Goal: Task Accomplishment & Management: Use online tool/utility

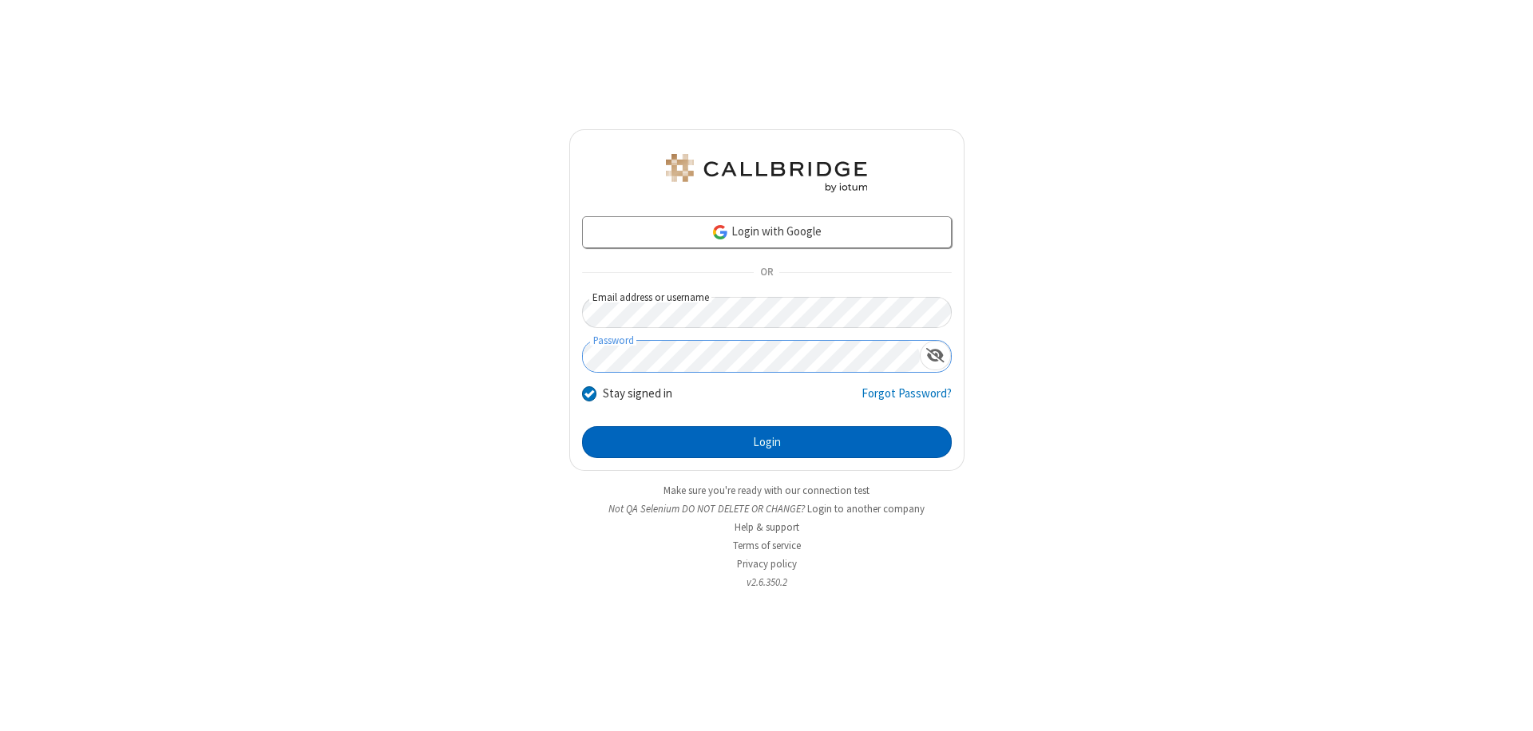
click at [766, 442] on button "Login" at bounding box center [767, 442] width 370 height 32
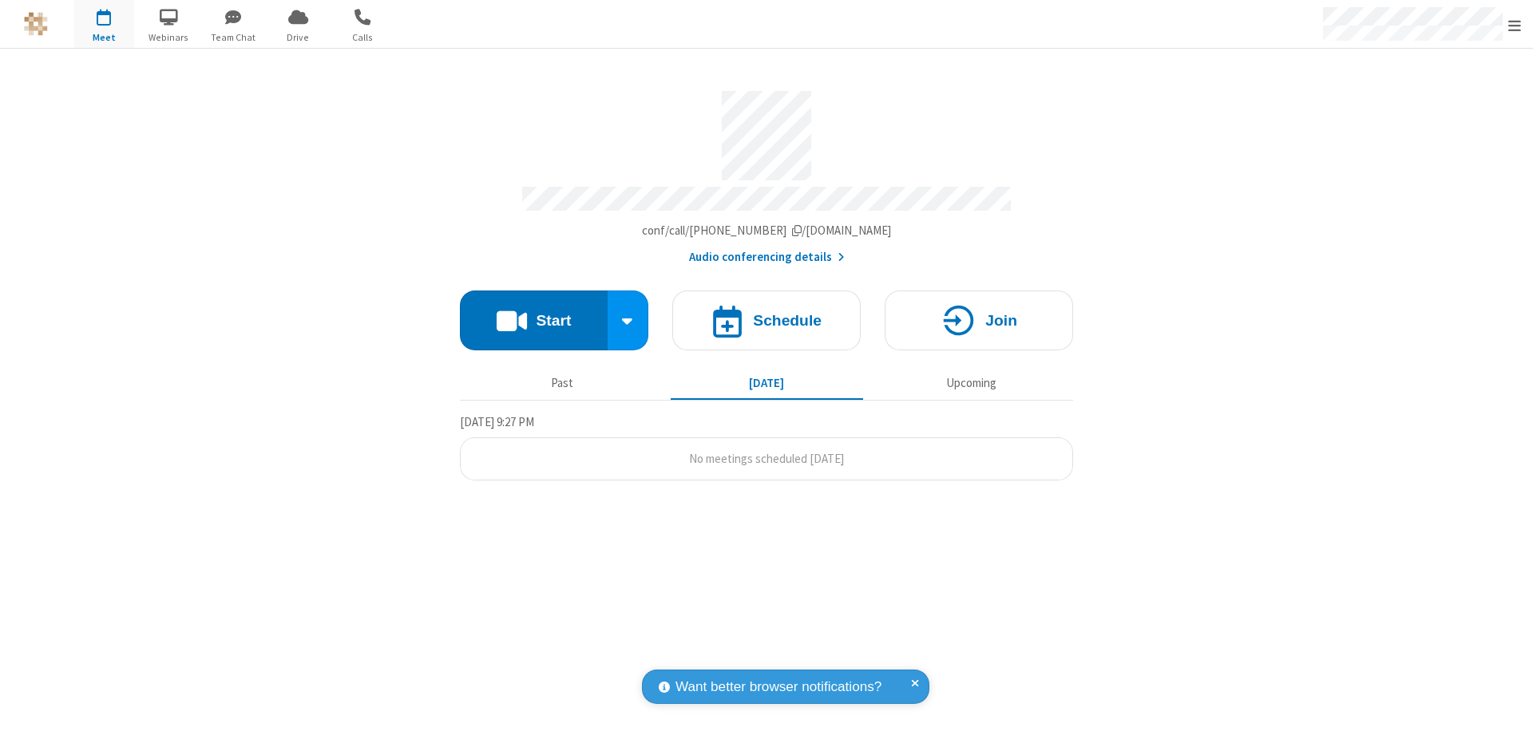
click at [533, 313] on button "Start" at bounding box center [534, 321] width 148 height 60
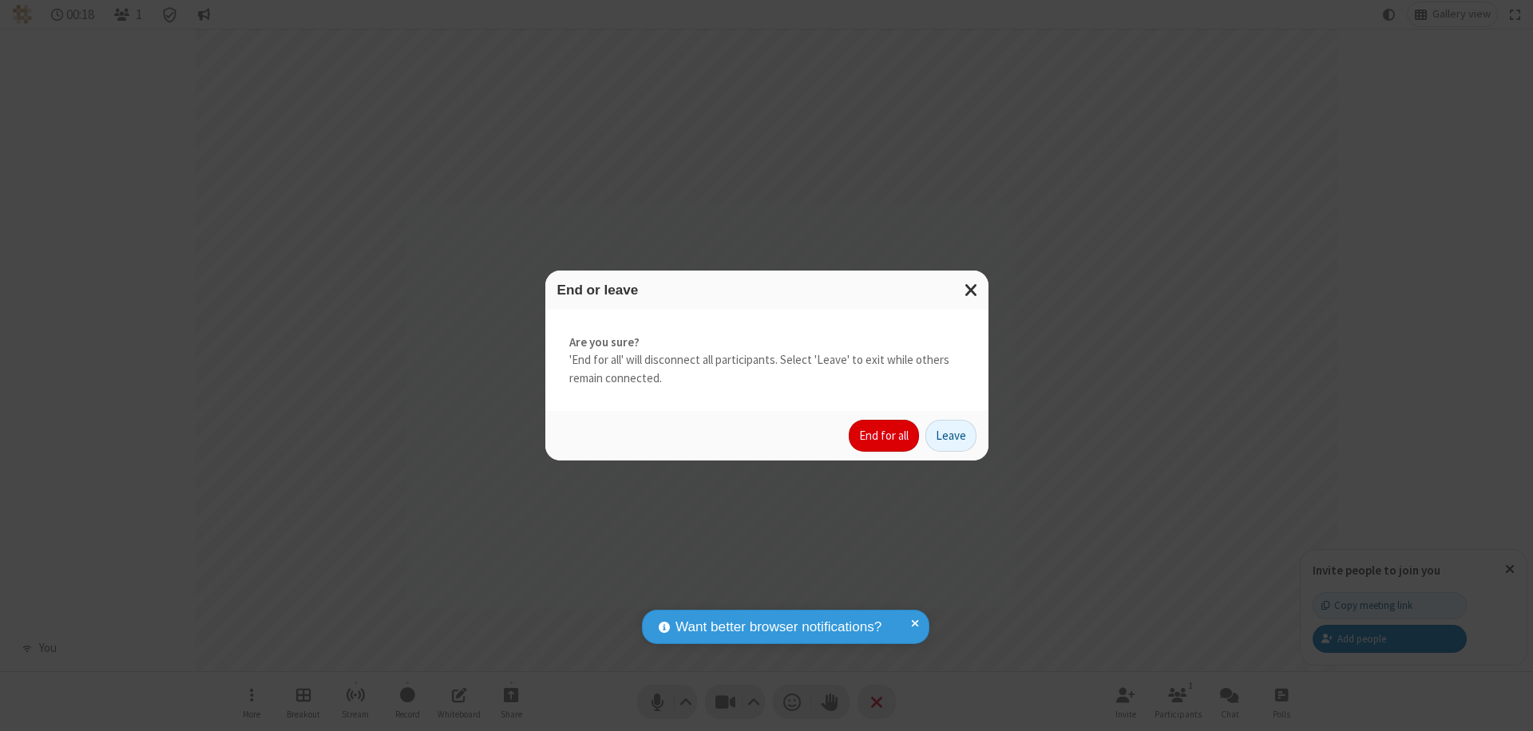
click at [884, 436] on button "End for all" at bounding box center [884, 436] width 70 height 32
